Goal: Information Seeking & Learning: Learn about a topic

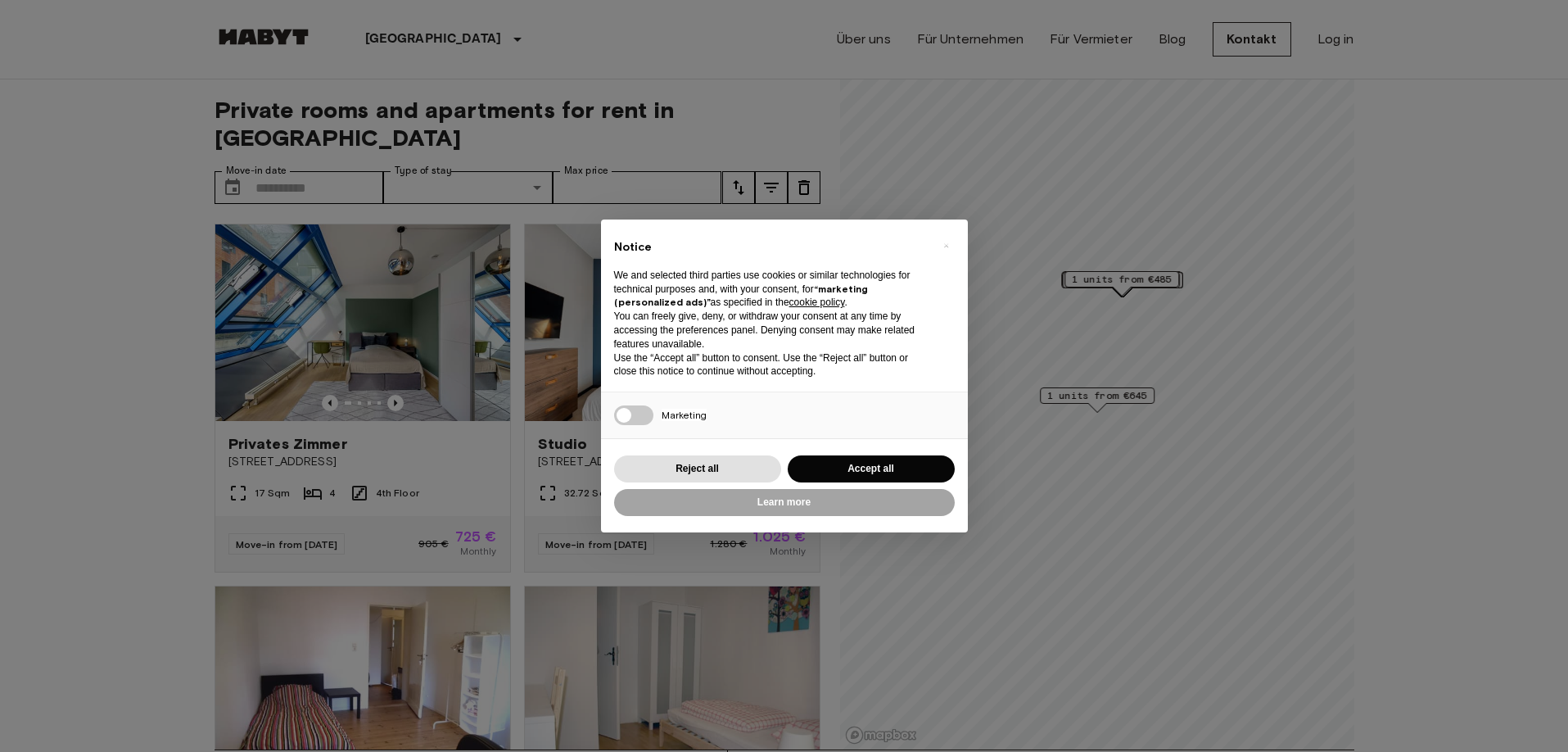
scroll to position [28, 0]
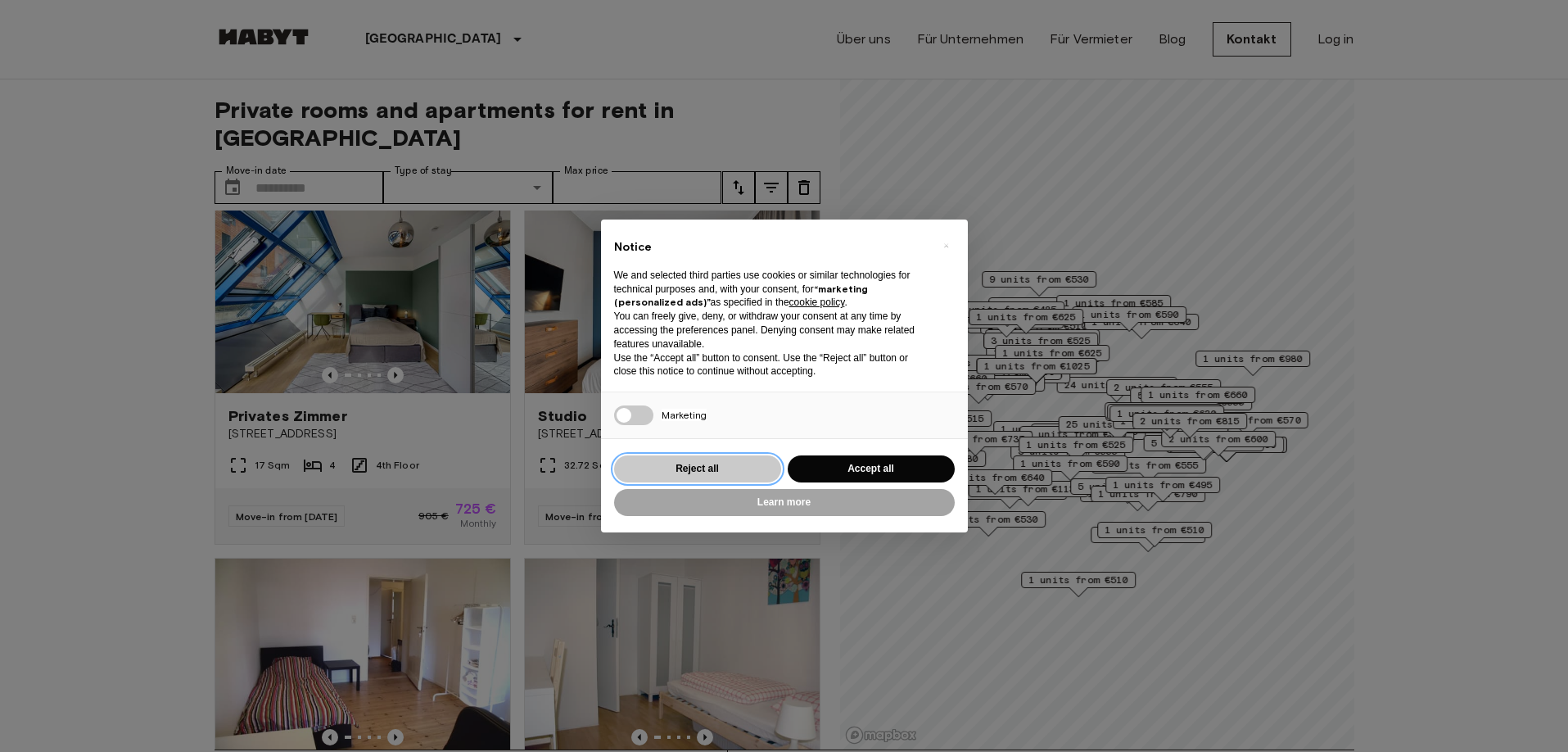
click at [713, 468] on button "Reject all" at bounding box center [697, 469] width 167 height 27
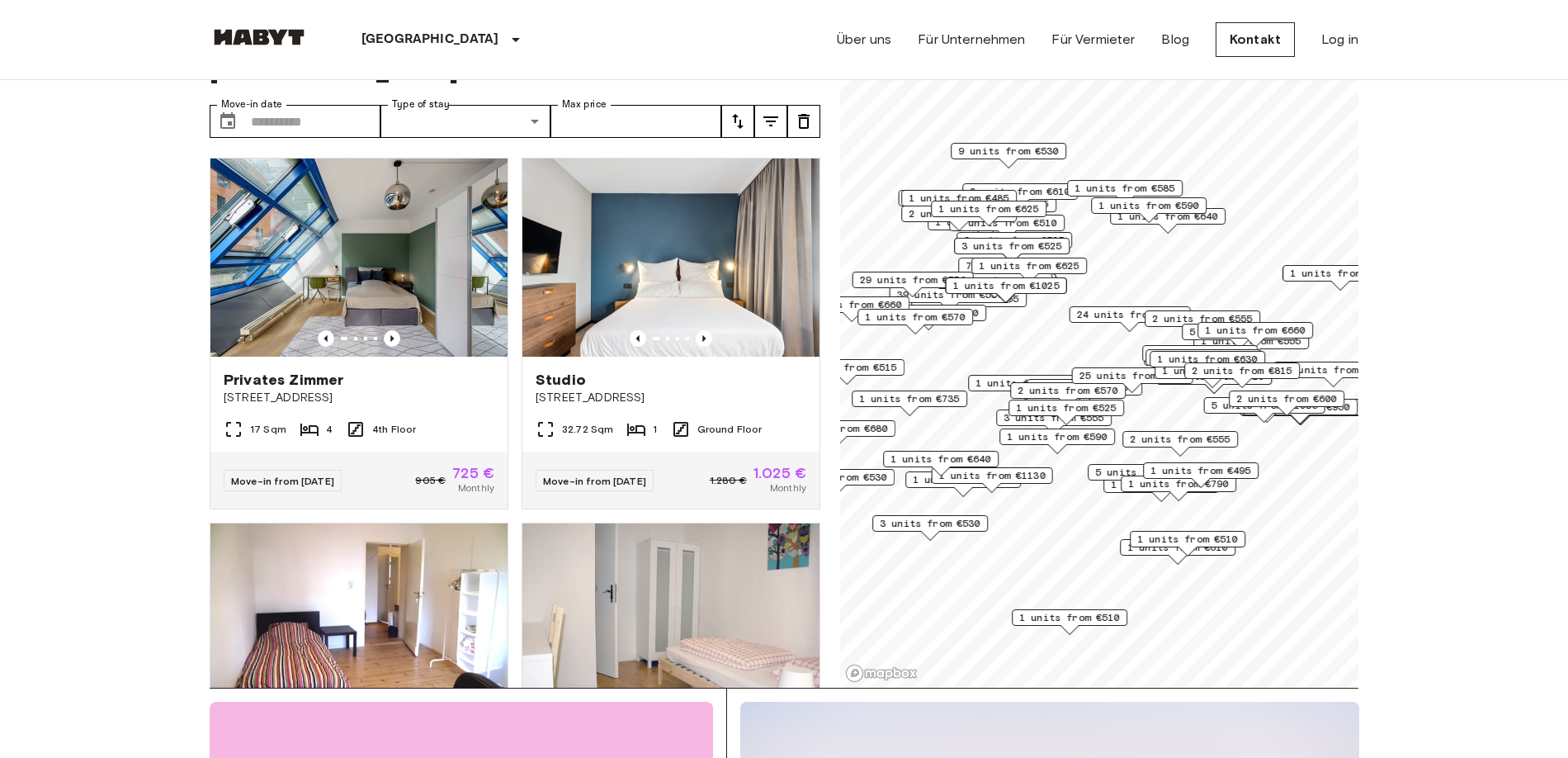
scroll to position [127, 0]
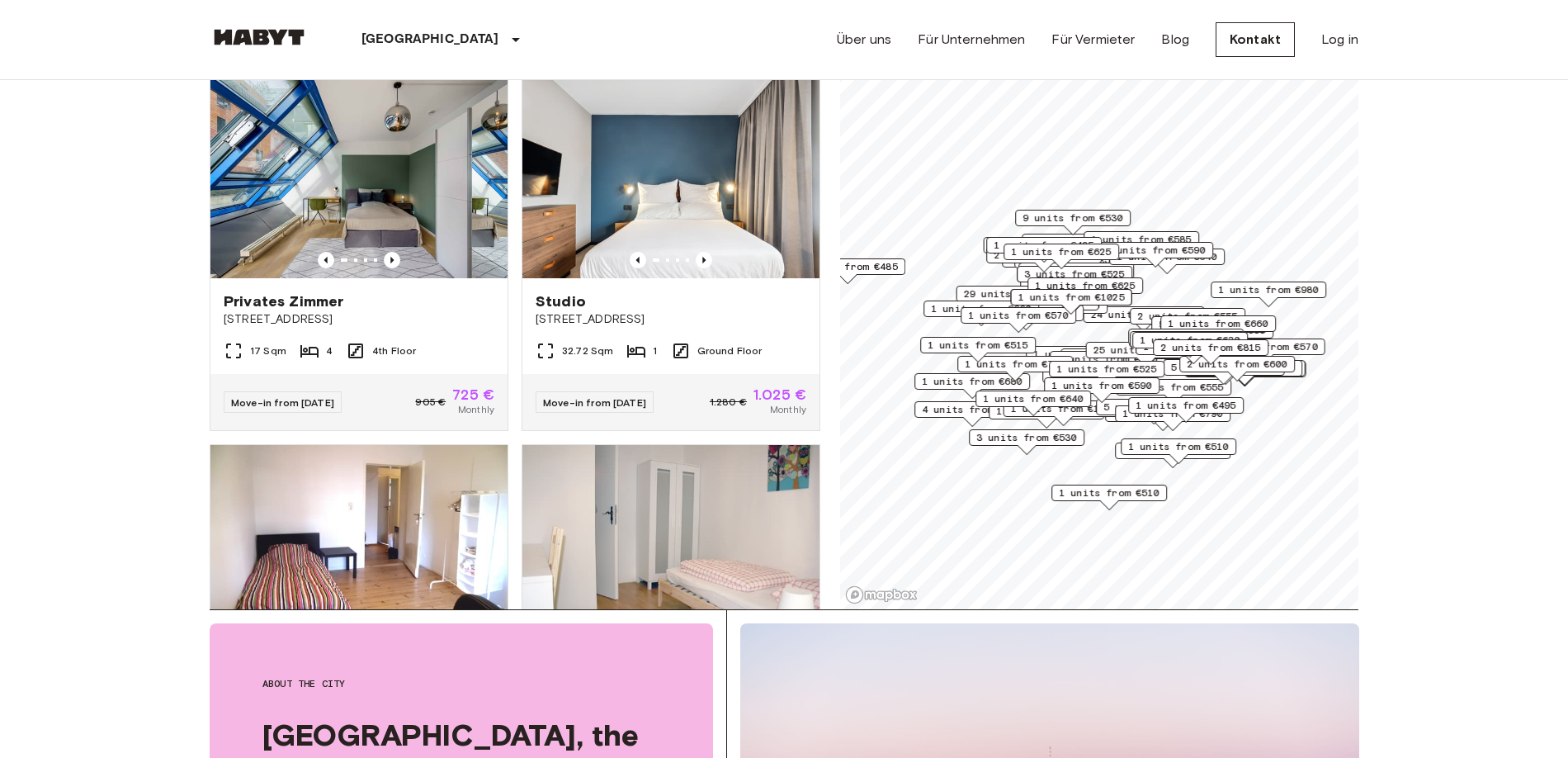
scroll to position [200, 0]
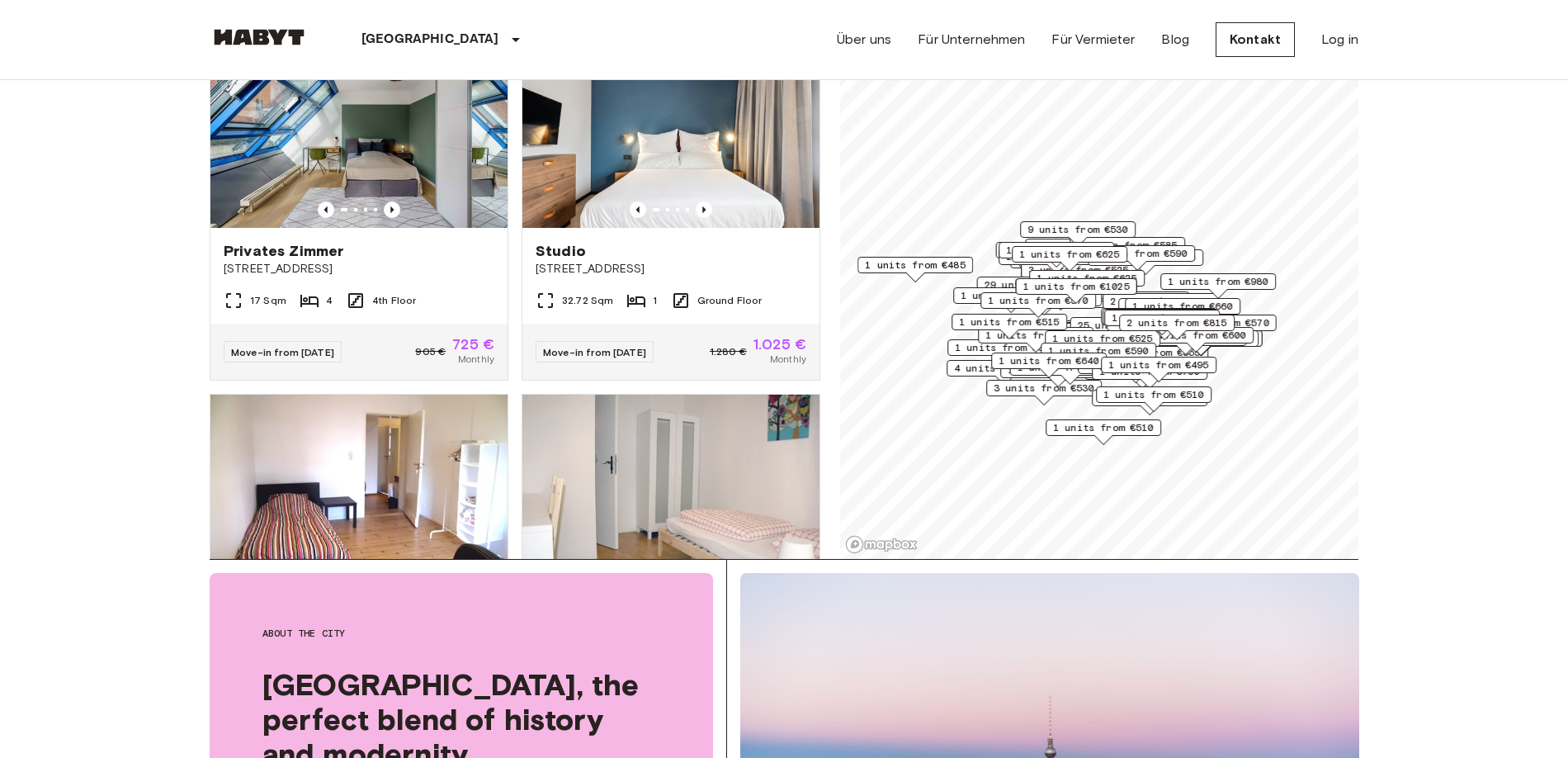
scroll to position [302, 0]
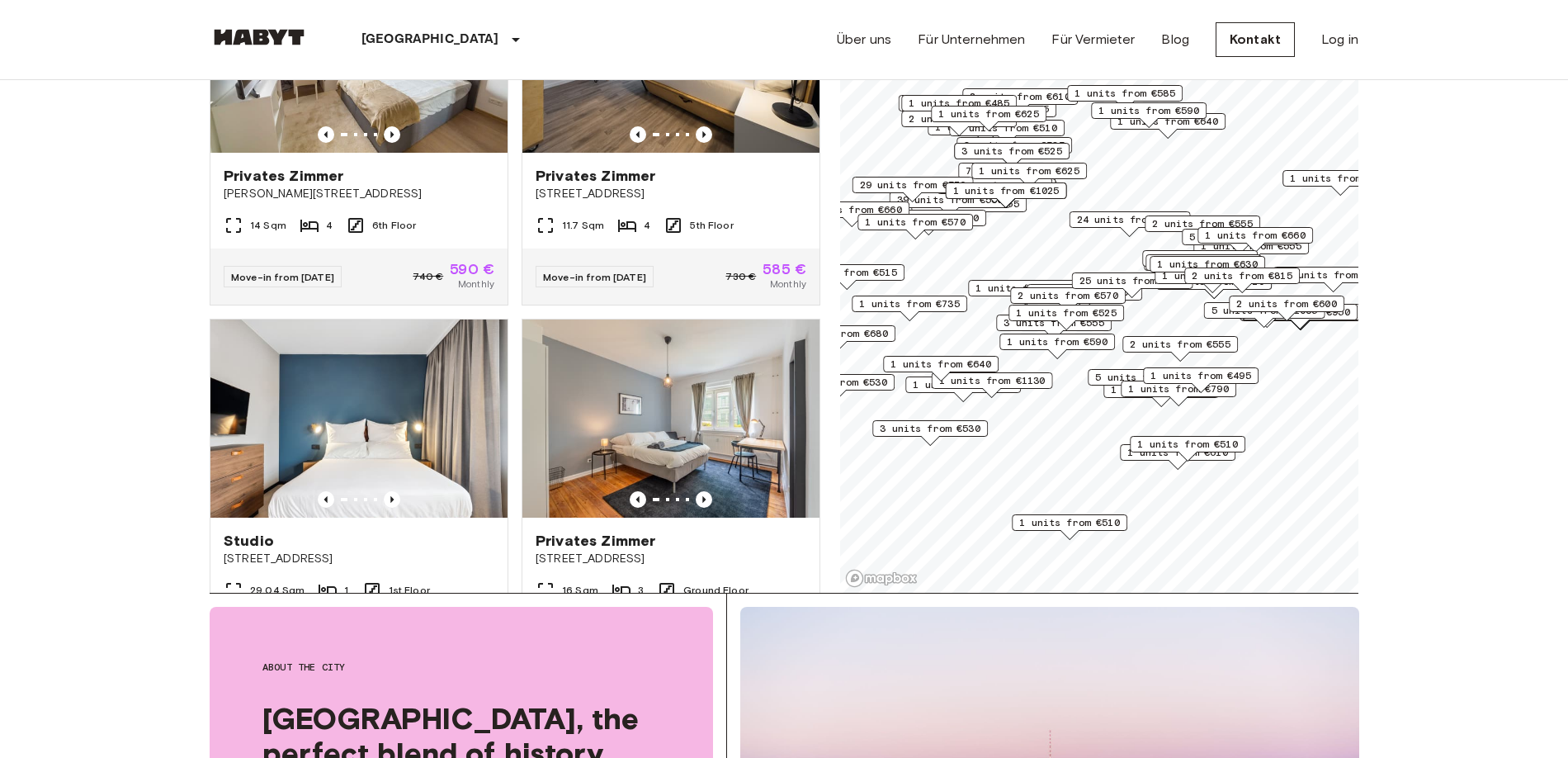
scroll to position [15983, 0]
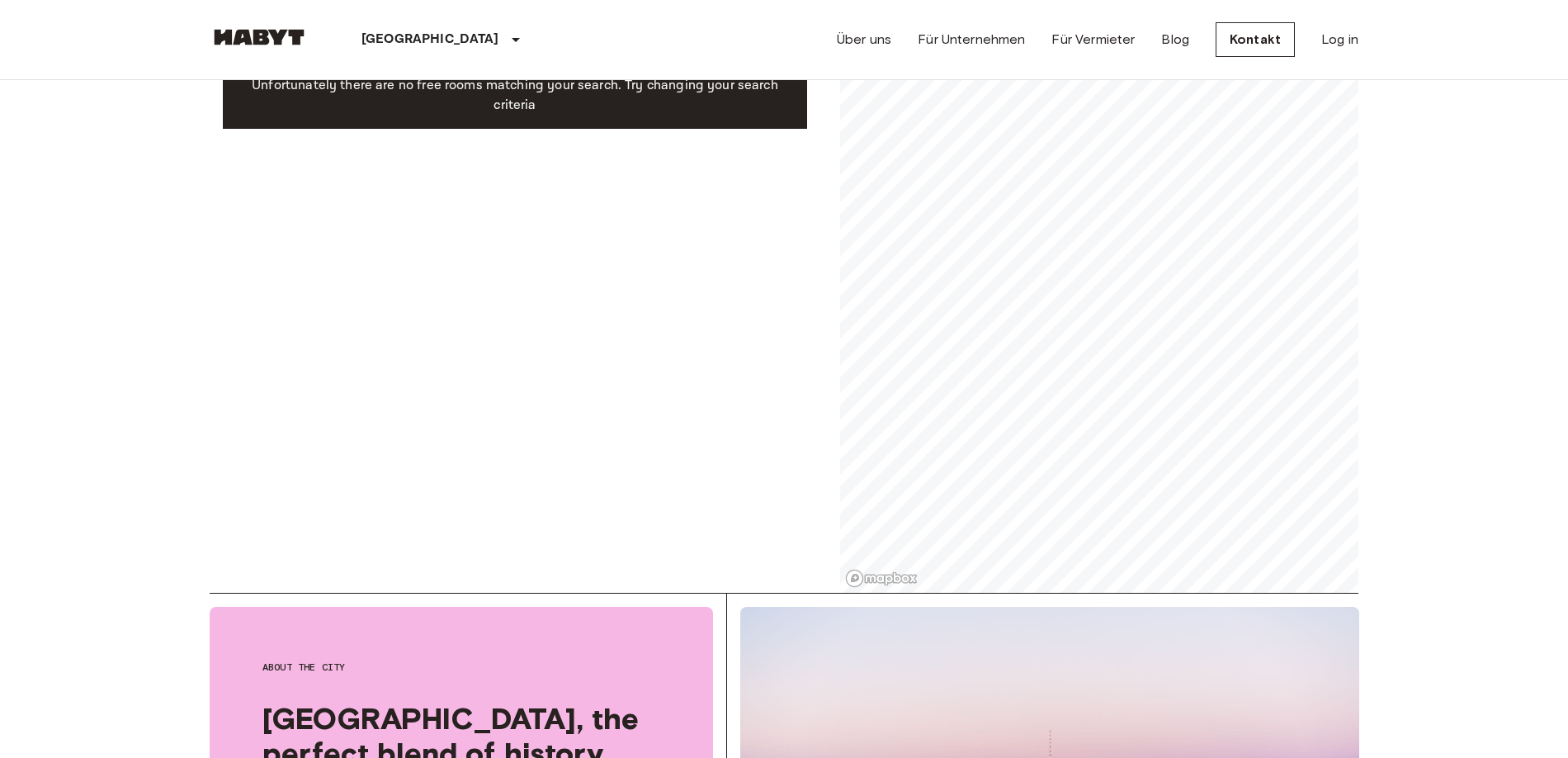
click at [592, 179] on div "Private rooms and apartments for rent in Berlin Move-in date ​ Move-in date Typ…" at bounding box center [783, 253] width 1148 height 679
